Goal: Information Seeking & Learning: Learn about a topic

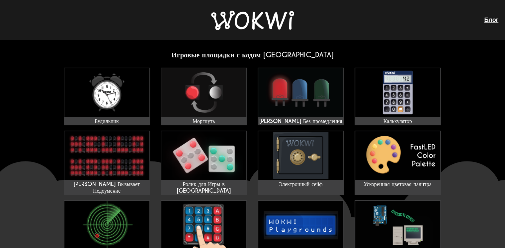
click at [490, 17] on ya-tr-span "Блог" at bounding box center [491, 19] width 14 height 7
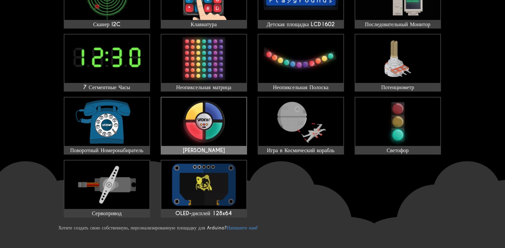
scroll to position [232, 0]
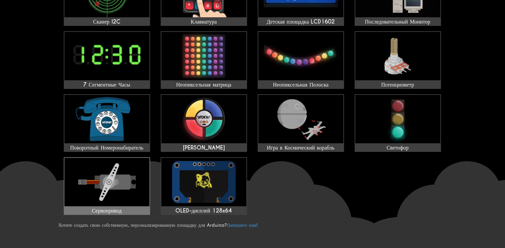
click at [124, 163] on img at bounding box center [106, 182] width 85 height 48
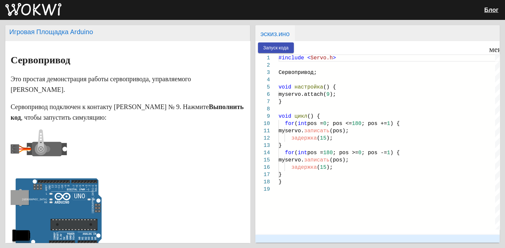
click at [273, 48] on ya-tr-span "Запуск кода" at bounding box center [276, 47] width 26 height 5
drag, startPoint x: 12, startPoint y: 142, endPoint x: 112, endPoint y: 158, distance: 101.2
click at [102, 159] on p at bounding box center [128, 150] width 234 height 43
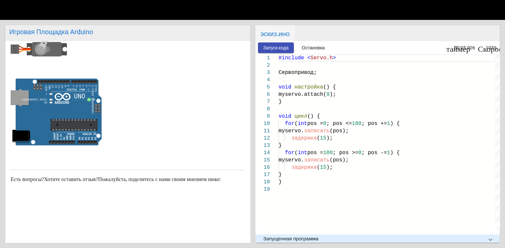
scroll to position [38, 0]
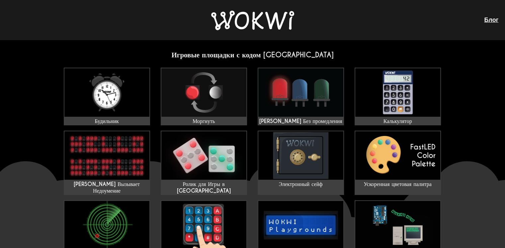
click at [490, 21] on ya-tr-span "Блог" at bounding box center [491, 19] width 14 height 7
